Goal: Task Accomplishment & Management: Complete application form

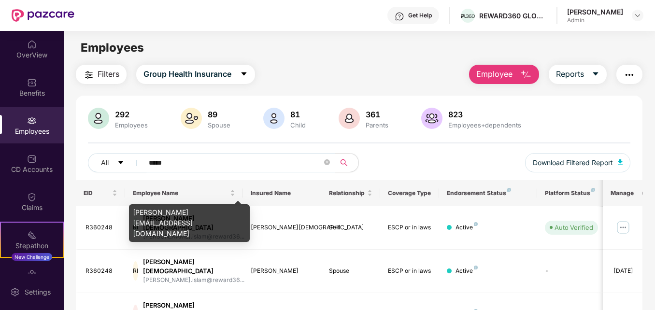
scroll to position [72, 0]
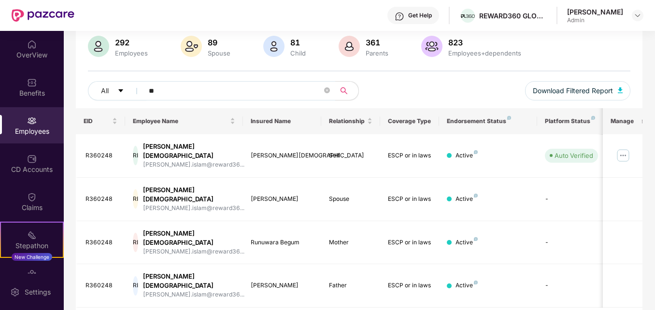
type input "*"
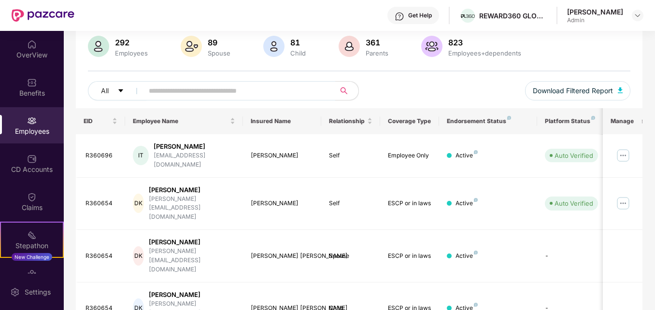
click at [196, 93] on input "text" at bounding box center [235, 91] width 173 height 14
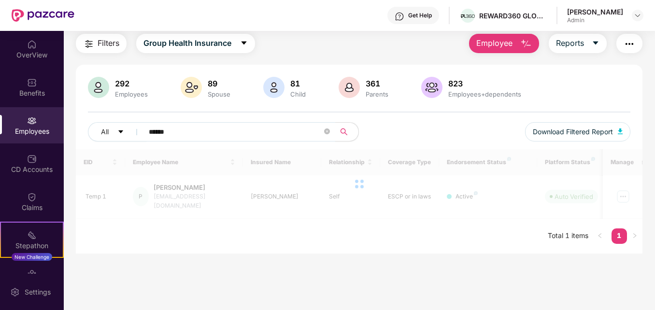
scroll to position [31, 0]
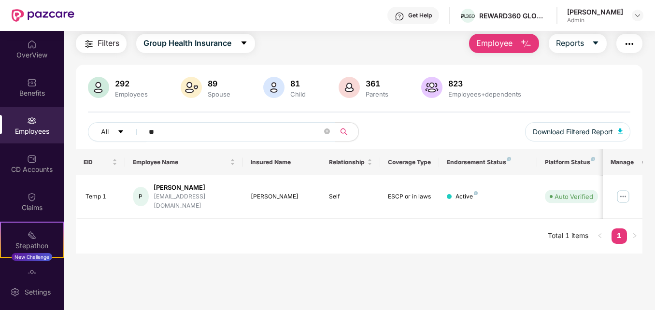
type input "*"
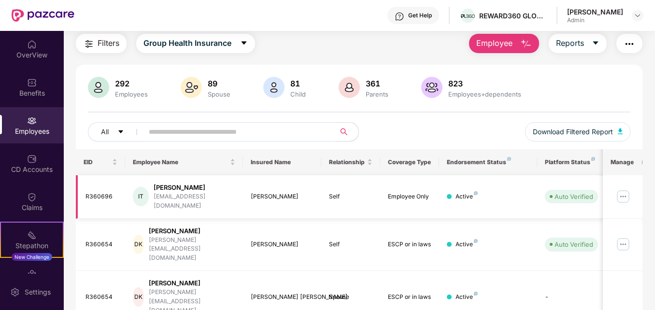
scroll to position [72, 0]
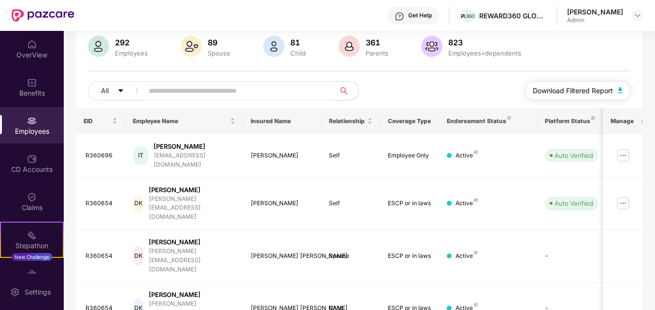
click at [621, 88] on img "button" at bounding box center [620, 90] width 5 height 6
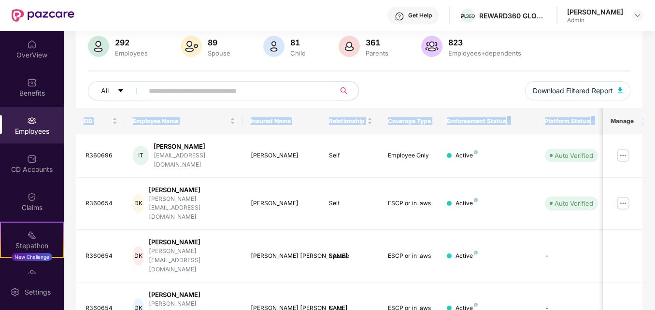
drag, startPoint x: 653, startPoint y: 125, endPoint x: 651, endPoint y: 57, distance: 68.6
click at [579, 52] on div "292 Employees 89 Spouse 81 Child 361 Parents 823 Employees+dependents" at bounding box center [359, 47] width 542 height 23
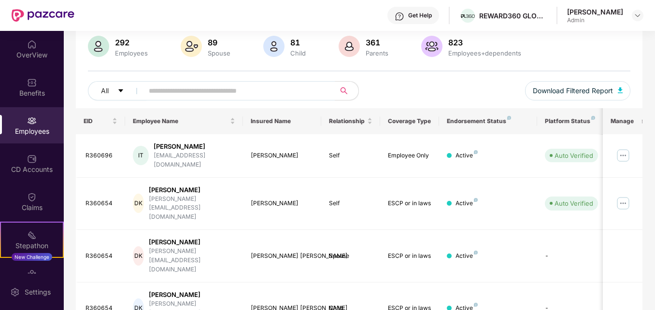
click at [27, 118] on img at bounding box center [32, 121] width 10 height 10
click at [35, 116] on div "Employees" at bounding box center [32, 125] width 64 height 36
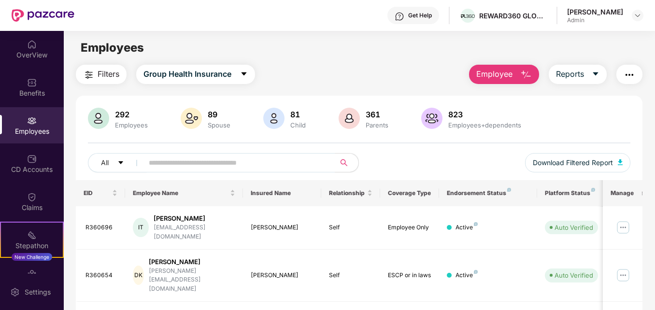
click at [528, 73] on img "button" at bounding box center [526, 75] width 12 height 12
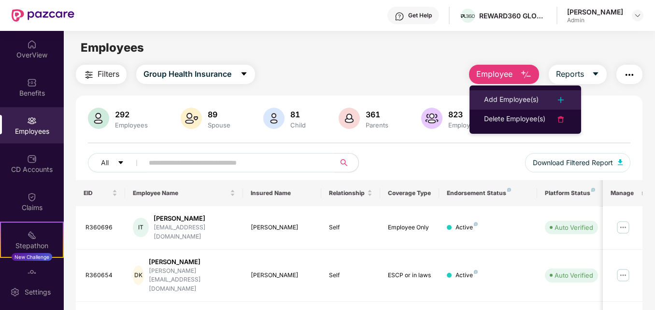
click at [515, 98] on div "Add Employee(s)" at bounding box center [511, 100] width 55 height 12
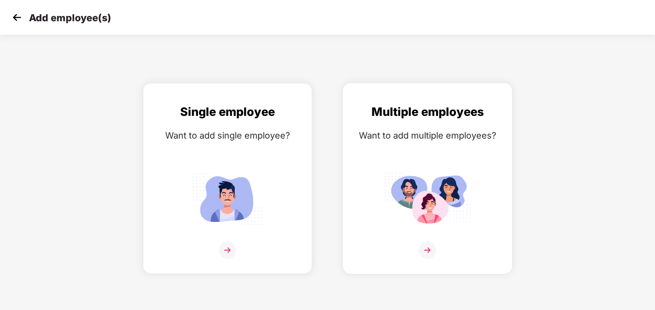
click at [428, 243] on img at bounding box center [427, 250] width 17 height 17
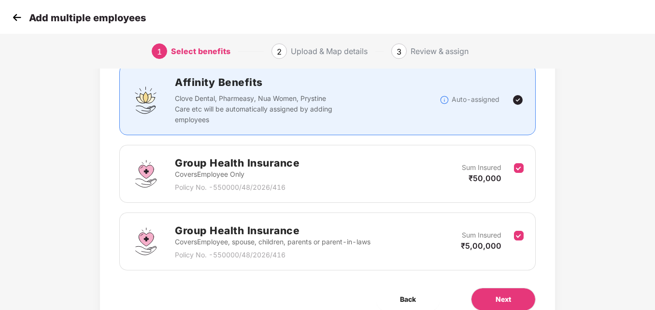
scroll to position [76, 0]
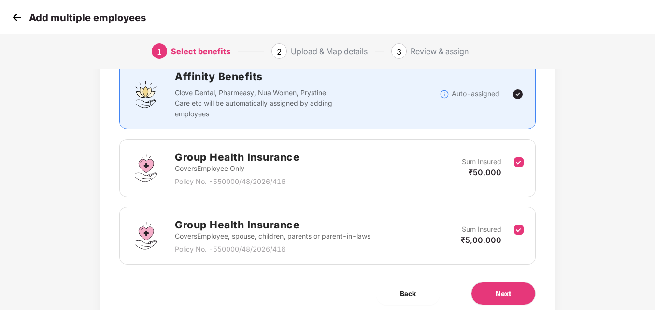
click at [17, 20] on img at bounding box center [17, 17] width 14 height 14
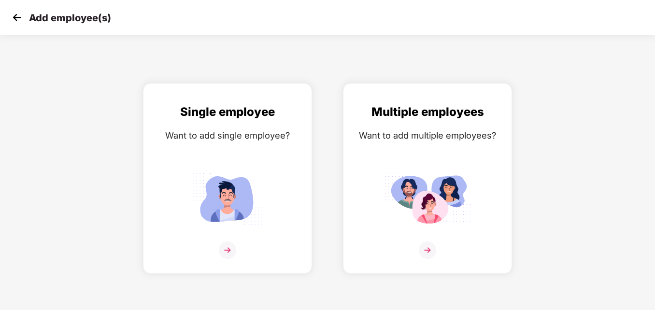
click at [14, 20] on img at bounding box center [17, 17] width 14 height 14
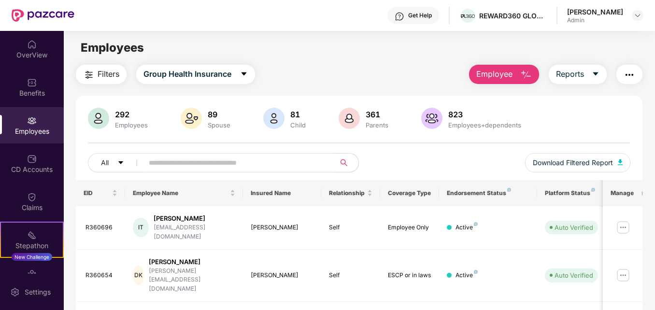
click at [526, 74] on img "button" at bounding box center [526, 75] width 12 height 12
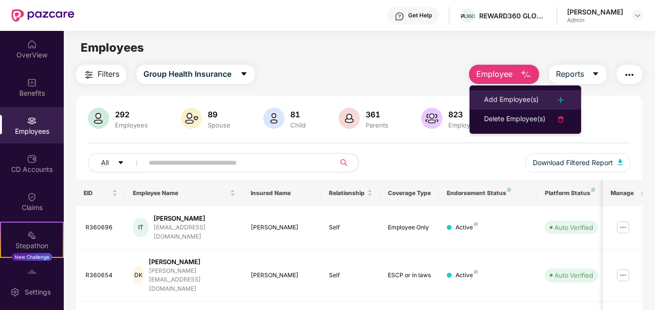
click at [520, 97] on div "Add Employee(s)" at bounding box center [511, 100] width 55 height 12
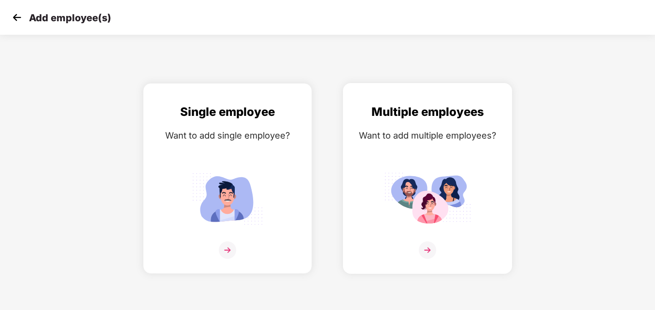
click at [424, 250] on img at bounding box center [427, 250] width 17 height 17
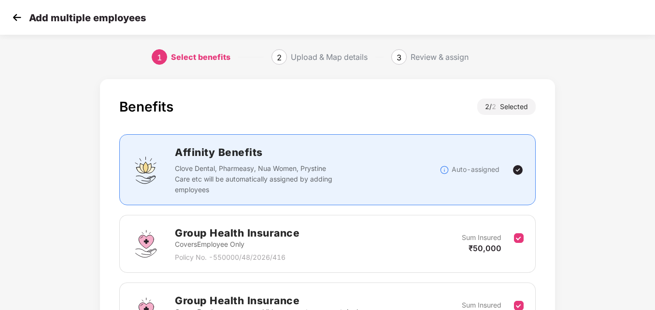
scroll to position [0, 1]
drag, startPoint x: 655, startPoint y: 114, endPoint x: 658, endPoint y: 171, distance: 57.6
click at [655, 171] on html "Add multiple employees 1 Select benefits 2 Upload & Map details 3 Review & assi…" at bounding box center [327, 155] width 655 height 310
drag, startPoint x: 658, startPoint y: 171, endPoint x: 604, endPoint y: 181, distance: 54.6
click at [604, 181] on div "Benefits 2 / 2 Selected Affinity Benefits Clove Dental, Pharmeasy, Nua Women, P…" at bounding box center [327, 249] width 655 height 350
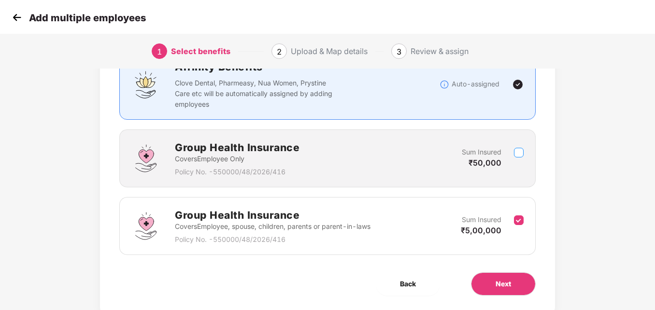
scroll to position [115, 1]
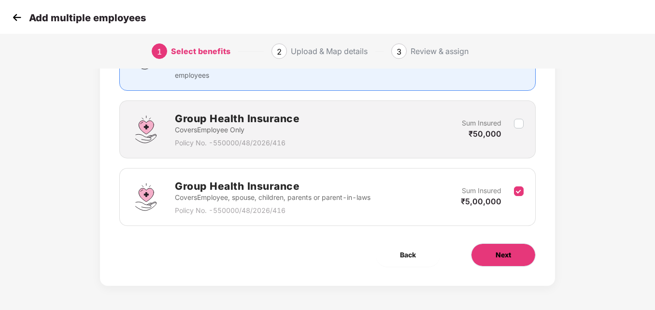
click at [496, 257] on span "Next" at bounding box center [503, 255] width 15 height 11
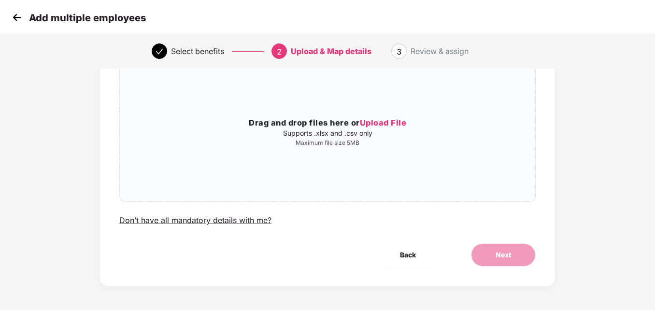
scroll to position [0, 1]
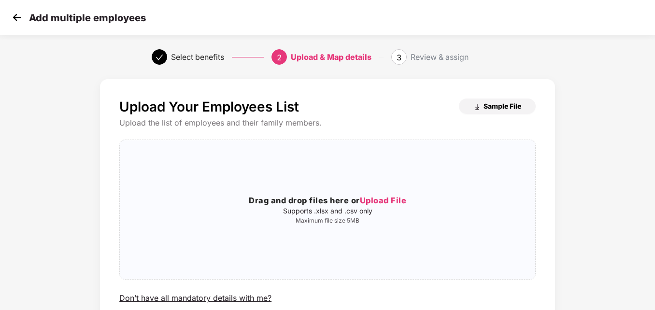
click at [502, 103] on span "Sample File" at bounding box center [503, 105] width 38 height 9
